Goal: Navigation & Orientation: Understand site structure

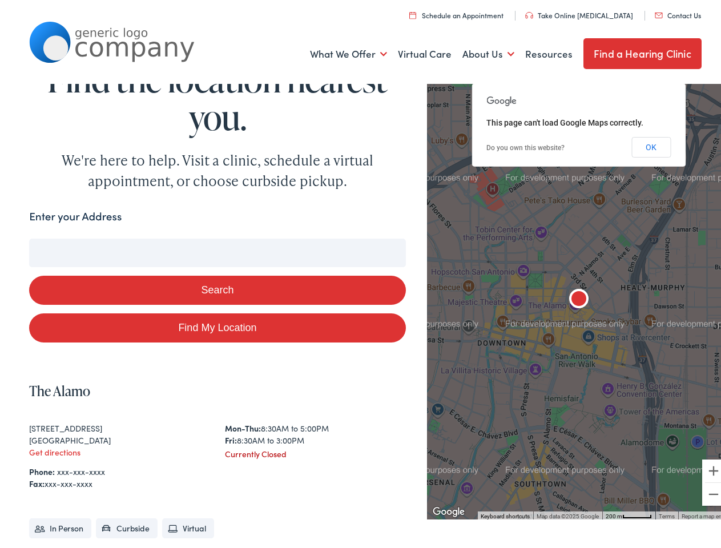
click at [360, 274] on button "Search" at bounding box center [217, 286] width 376 height 29
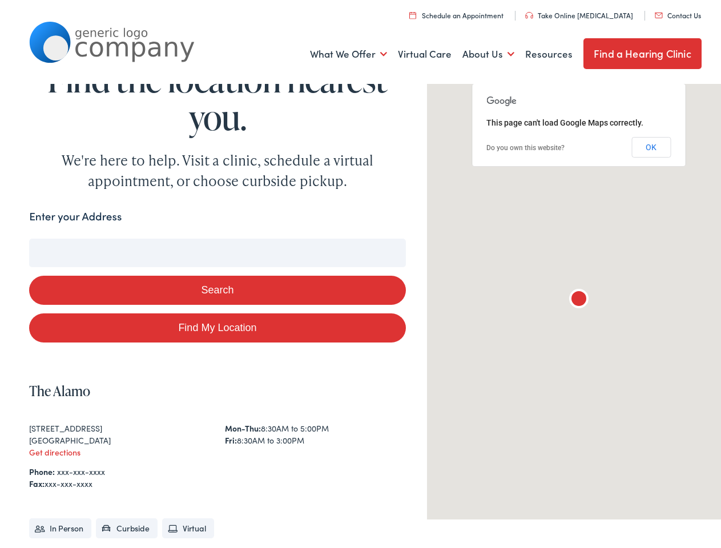
click at [340, 51] on link "What We Offer" at bounding box center [348, 51] width 77 height 42
click at [479, 51] on link "About Us" at bounding box center [489, 51] width 52 height 42
click at [461, 236] on button "Search" at bounding box center [466, 236] width 14 height 14
click at [215, 287] on button "Search" at bounding box center [217, 286] width 376 height 29
